Goal: Use online tool/utility: Utilize a website feature to perform a specific function

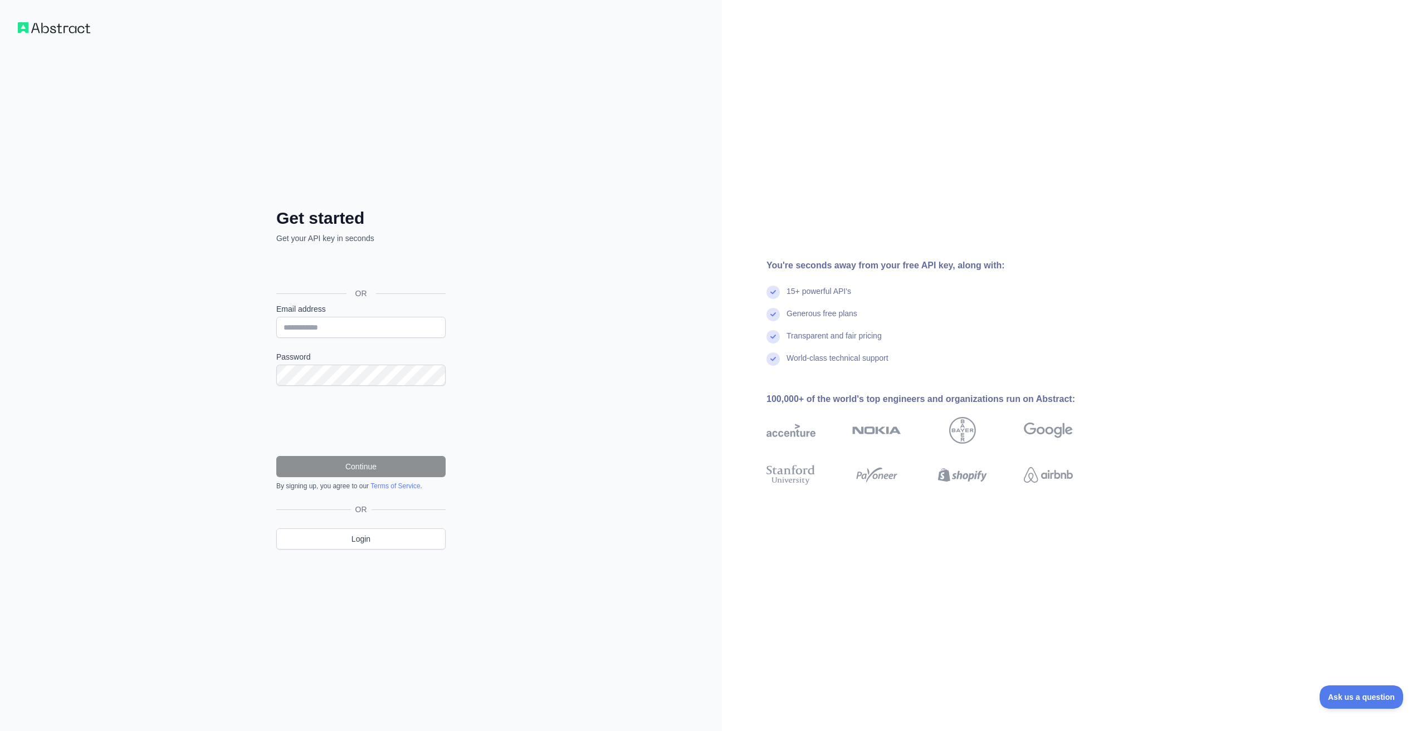
drag, startPoint x: 386, startPoint y: 281, endPoint x: 174, endPoint y: 623, distance: 402.2
click at [194, 440] on div "Get started Get your API key in seconds OR Email address Password Continue By s…" at bounding box center [361, 365] width 722 height 731
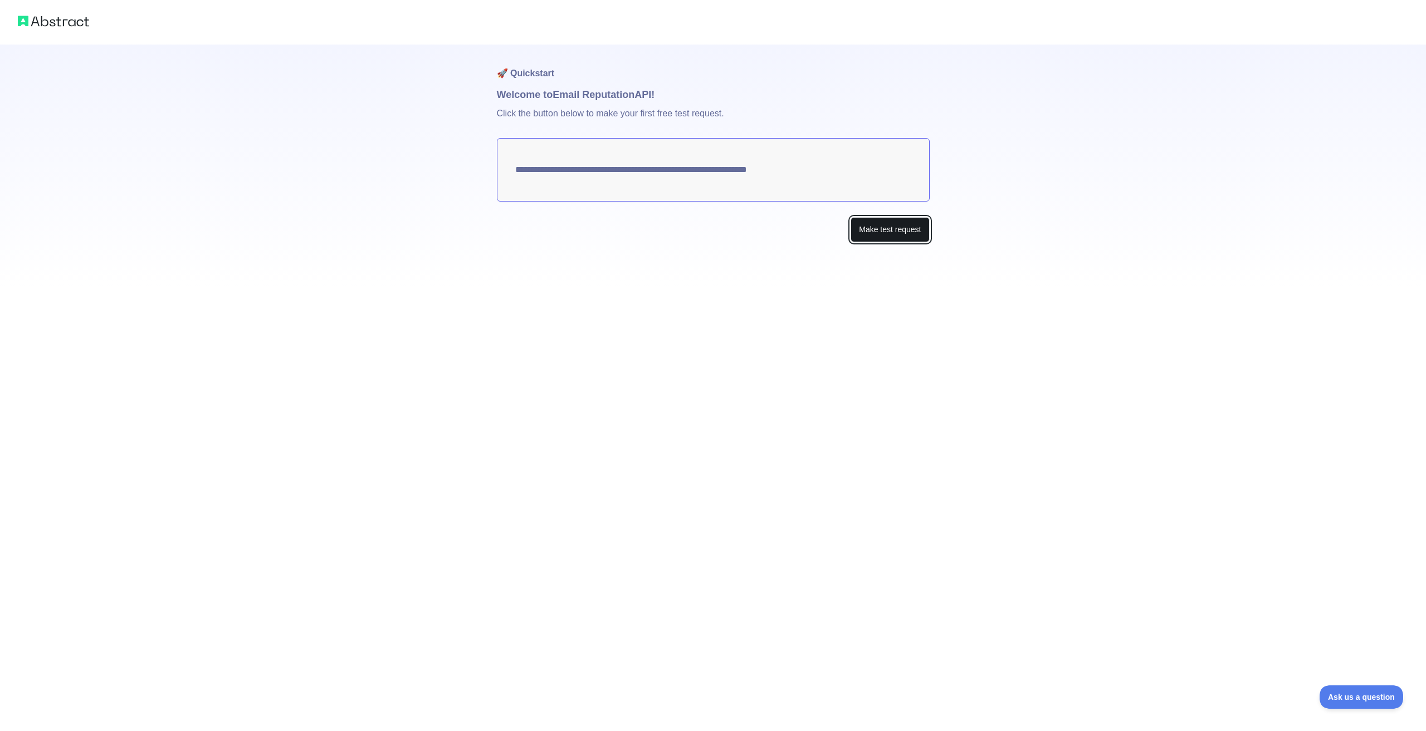
click at [884, 225] on button "Make test request" at bounding box center [889, 229] width 79 height 25
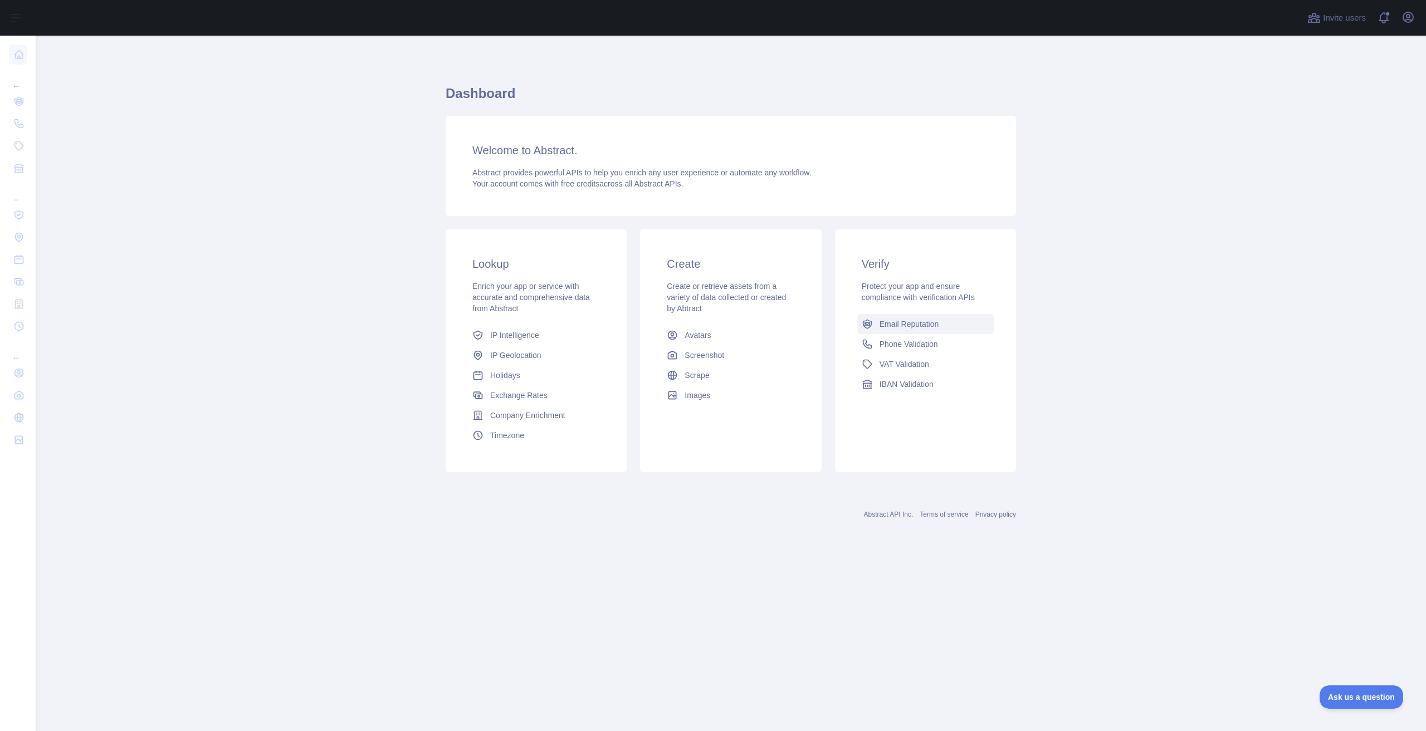
click at [920, 331] on link "Email Reputation" at bounding box center [925, 324] width 136 height 20
